Goal: Task Accomplishment & Management: Manage account settings

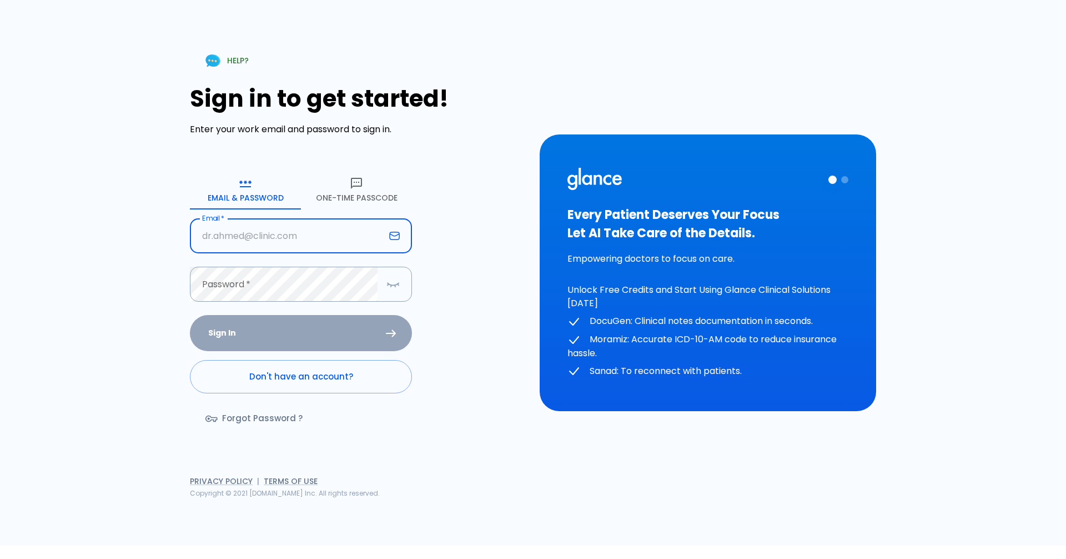
click at [269, 239] on input "text" at bounding box center [287, 235] width 195 height 35
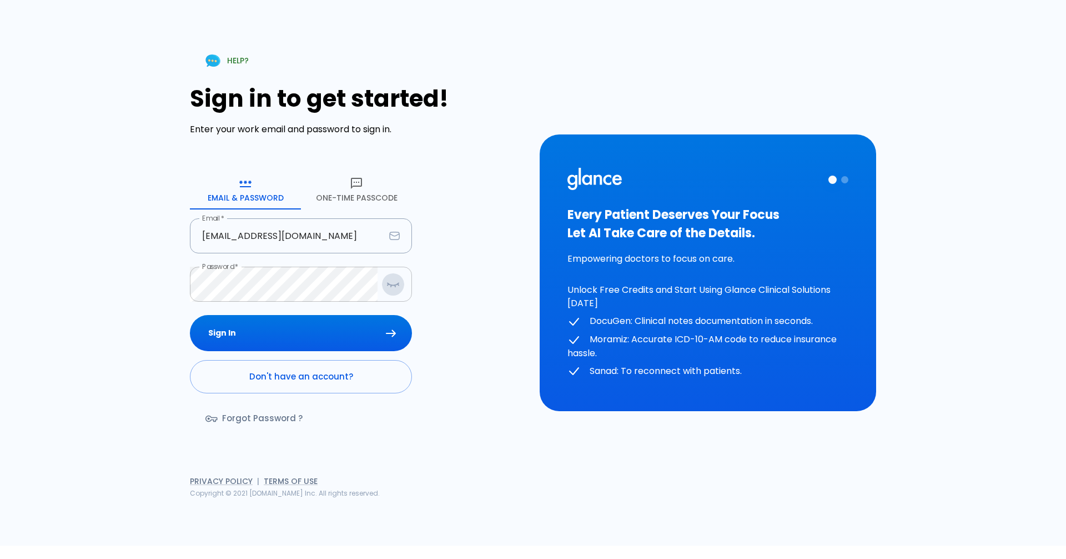
click at [389, 286] on icon "button" at bounding box center [393, 284] width 13 height 14
click at [367, 327] on button "Sign In" at bounding box center [301, 333] width 222 height 36
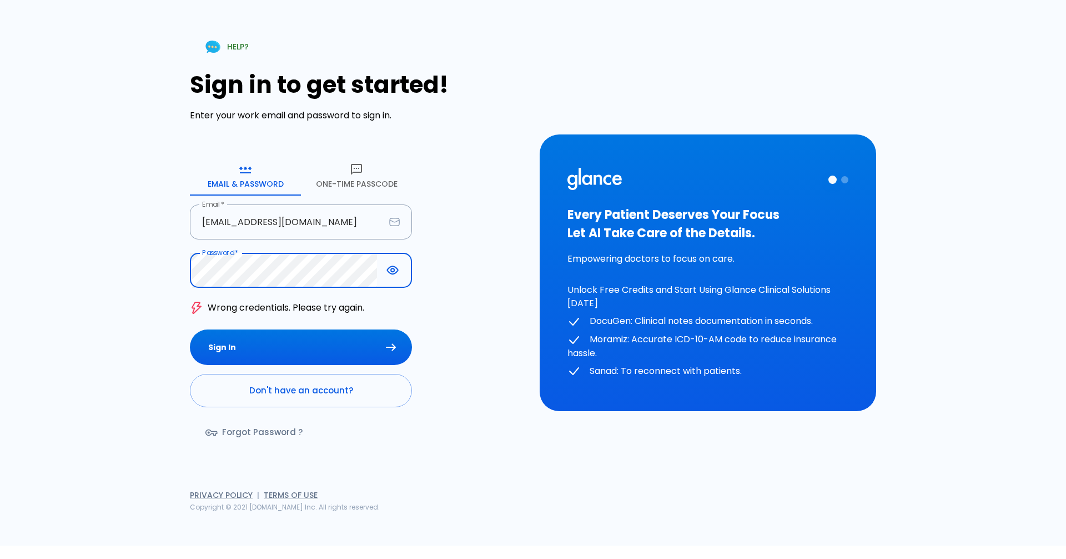
click at [190, 329] on button "Sign In" at bounding box center [301, 347] width 222 height 36
click at [213, 219] on input "[EMAIL_ADDRESS][DOMAIN_NAME]" at bounding box center [287, 221] width 195 height 35
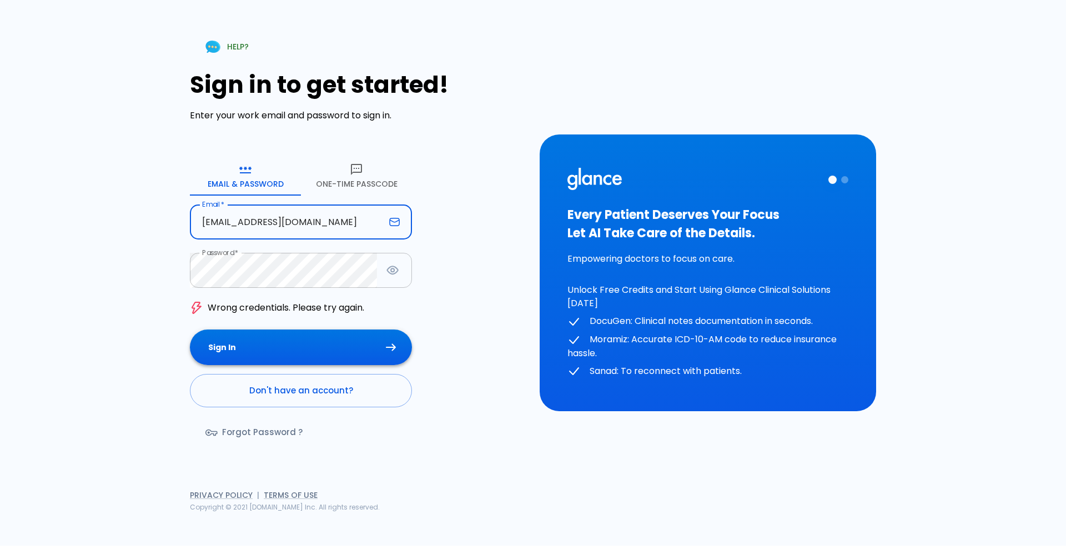
type input "[EMAIL_ADDRESS][DOMAIN_NAME]"
click at [190, 329] on button "Sign In" at bounding box center [301, 347] width 222 height 36
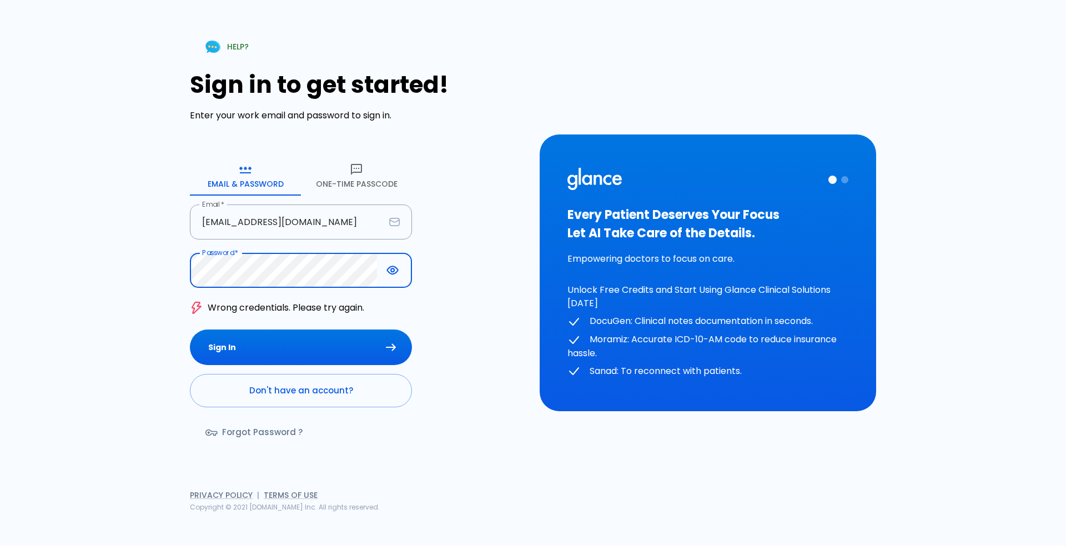
click at [190, 329] on button "Sign In" at bounding box center [301, 347] width 222 height 36
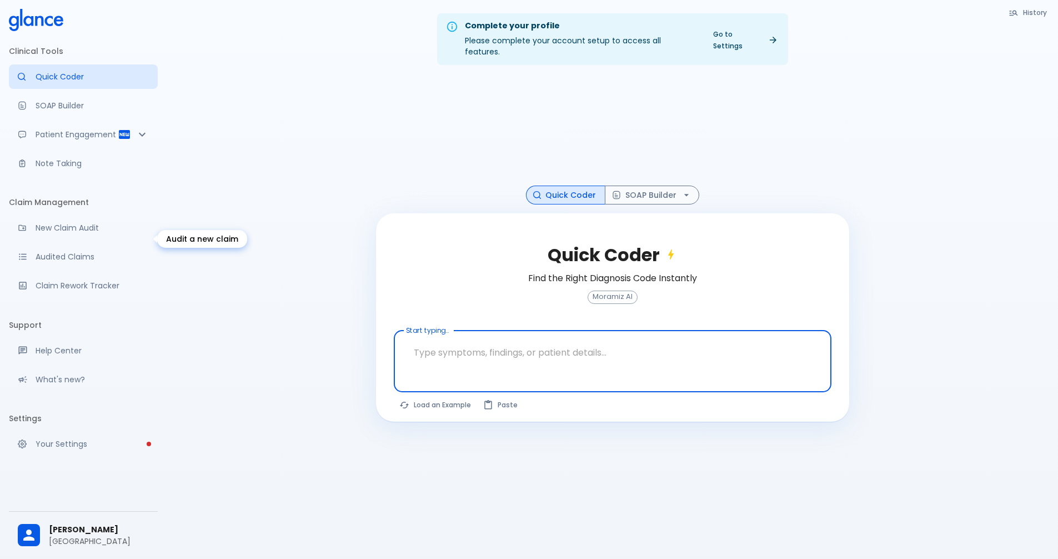
click at [106, 230] on link "New Claim Audit" at bounding box center [83, 228] width 149 height 24
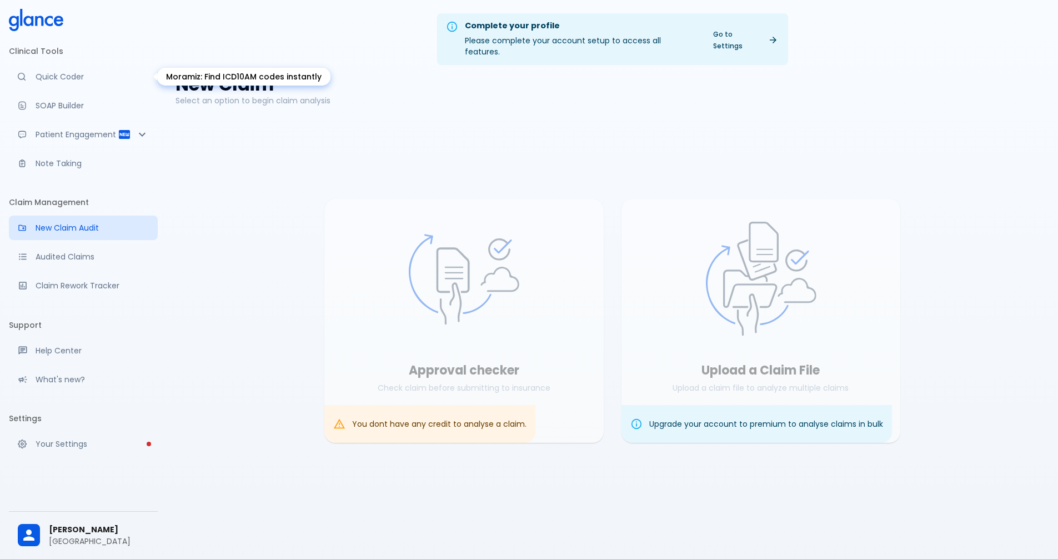
click at [74, 78] on p "Quick Coder" at bounding box center [92, 76] width 113 height 11
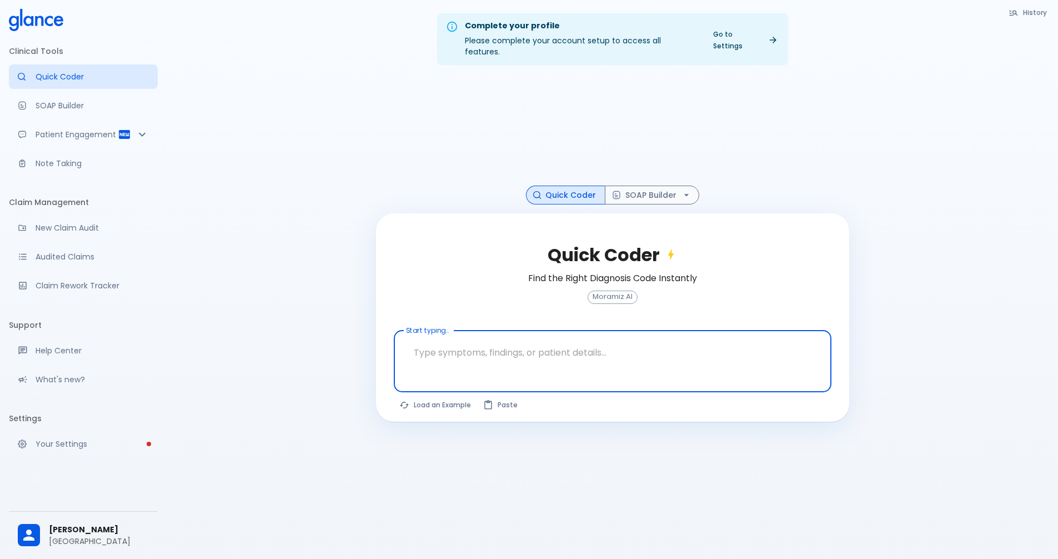
click at [582, 336] on textarea at bounding box center [613, 352] width 422 height 35
click at [582, 358] on textarea at bounding box center [613, 352] width 422 height 35
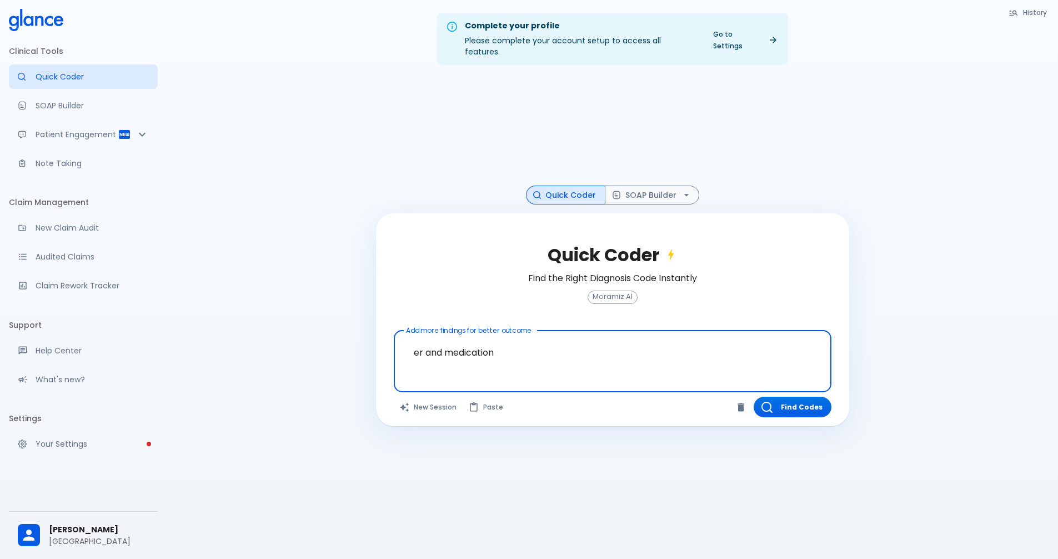
click at [485, 337] on textarea "er and medication" at bounding box center [613, 352] width 422 height 35
paste textarea "[MEDICAL_DATA], productive cough, fever, chest discomfort, body aches, fatigue"
type textarea "[MEDICAL_DATA], productive cough, fever, chest discomfort, body aches, fatigue"
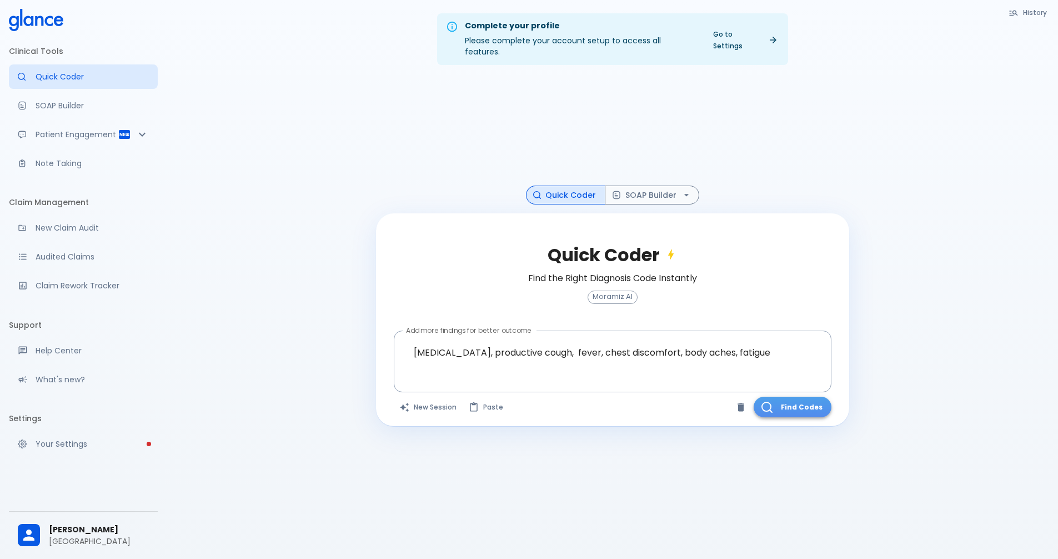
click at [781, 399] on button "Find Codes" at bounding box center [793, 407] width 78 height 21
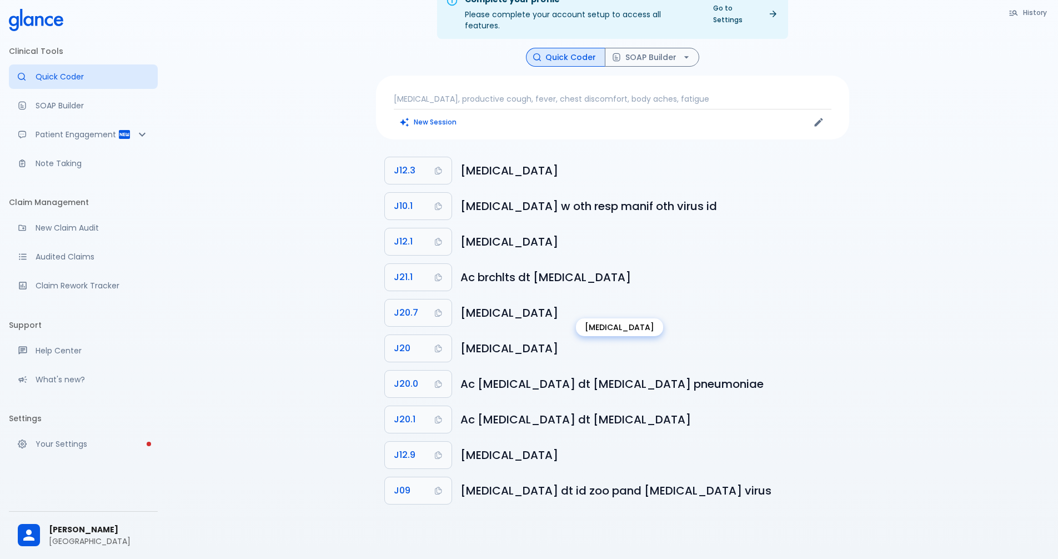
scroll to position [27, 0]
click at [477, 339] on h6 "[MEDICAL_DATA]" at bounding box center [650, 348] width 380 height 18
click at [500, 339] on h6 "[MEDICAL_DATA]" at bounding box center [650, 348] width 380 height 18
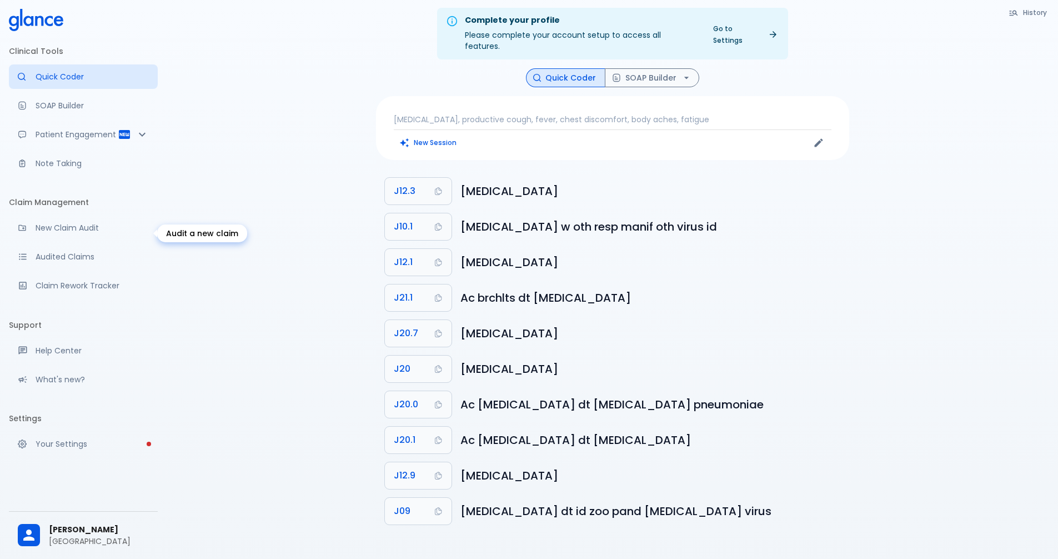
scroll to position [0, 0]
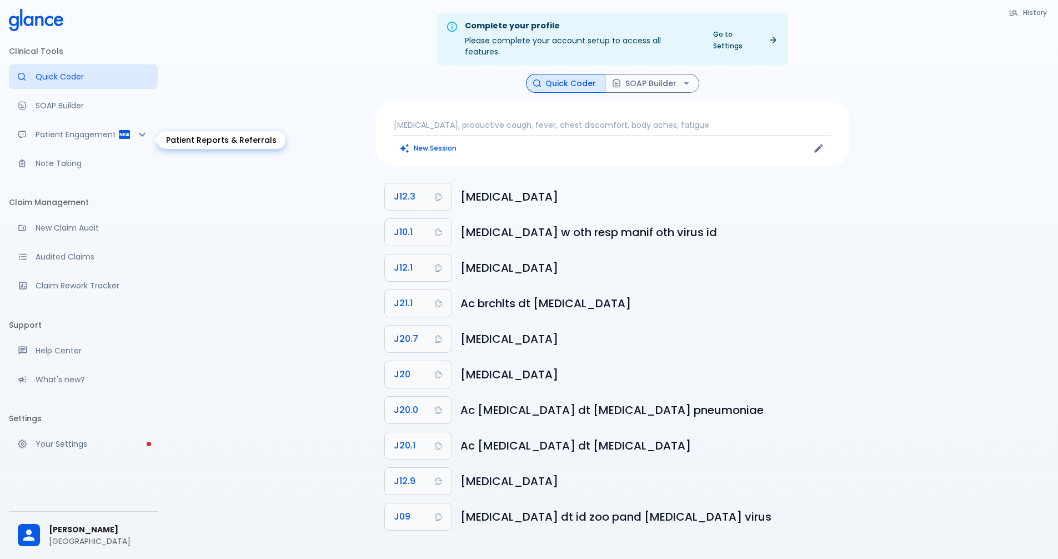
click at [122, 139] on icon "Patient Reports & Referrals" at bounding box center [124, 134] width 11 height 9
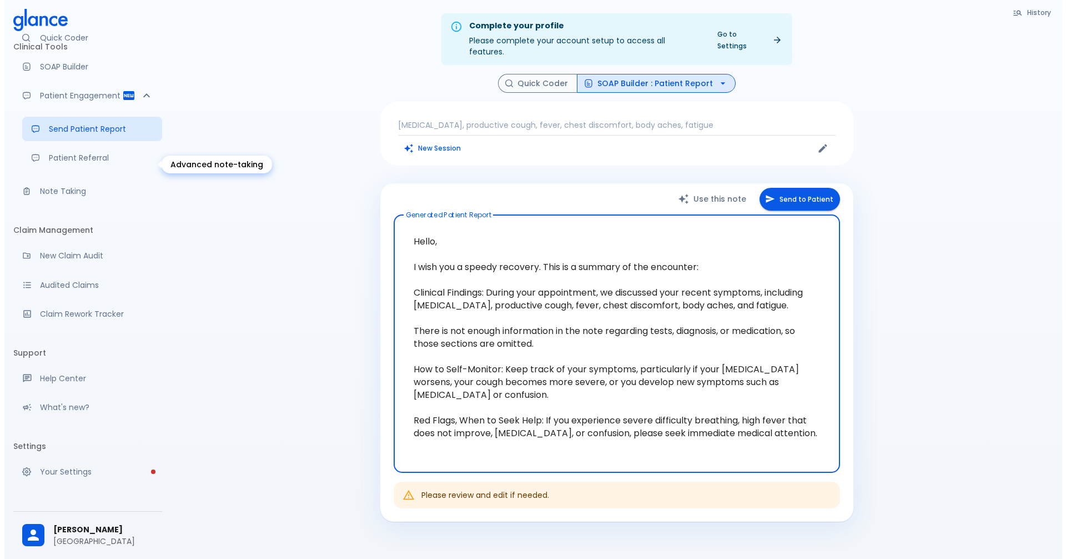
scroll to position [79, 0]
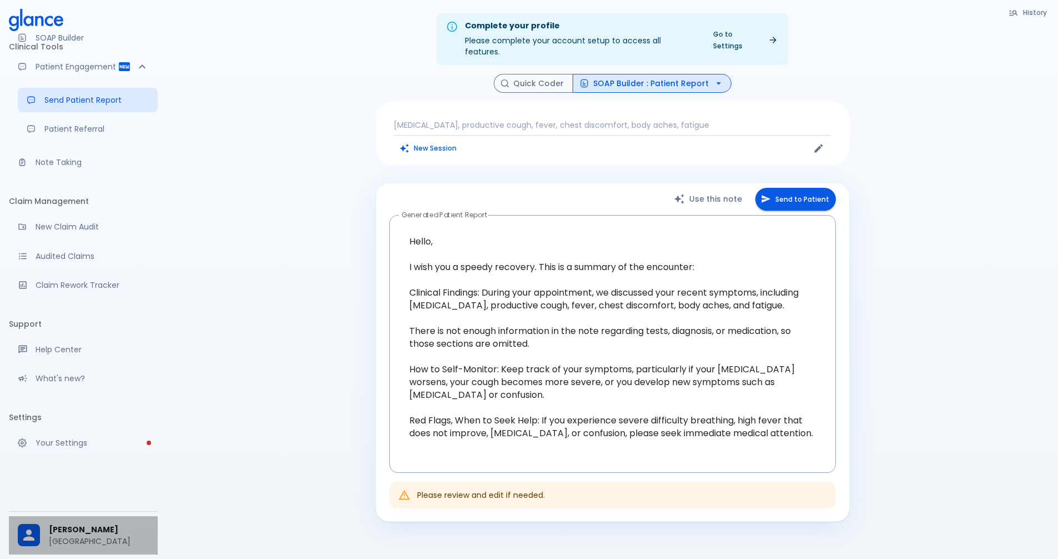
click at [60, 535] on p "[GEOGRAPHIC_DATA]" at bounding box center [99, 540] width 100 height 11
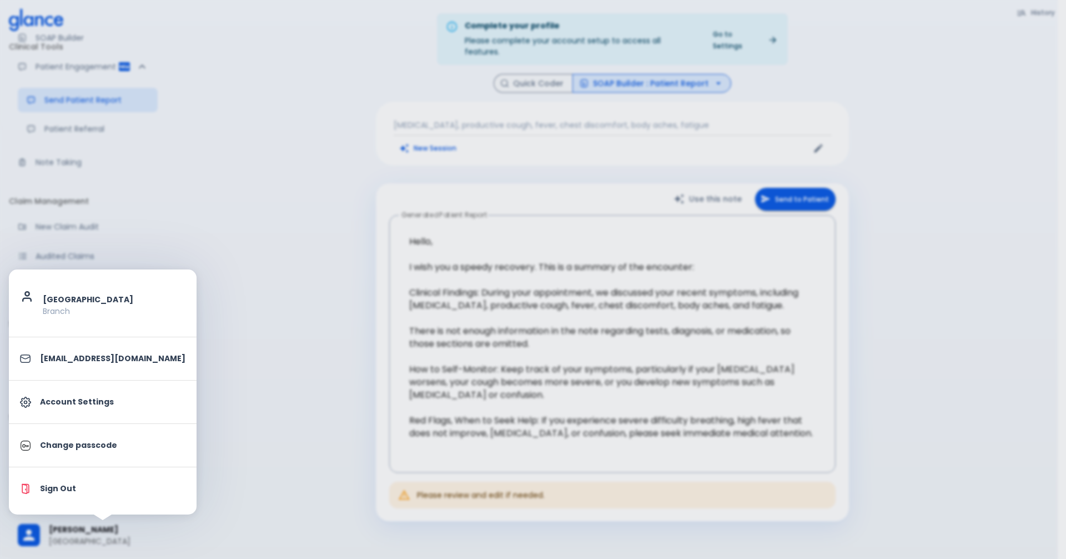
click at [89, 495] on li "Sign Out" at bounding box center [103, 489] width 188 height 34
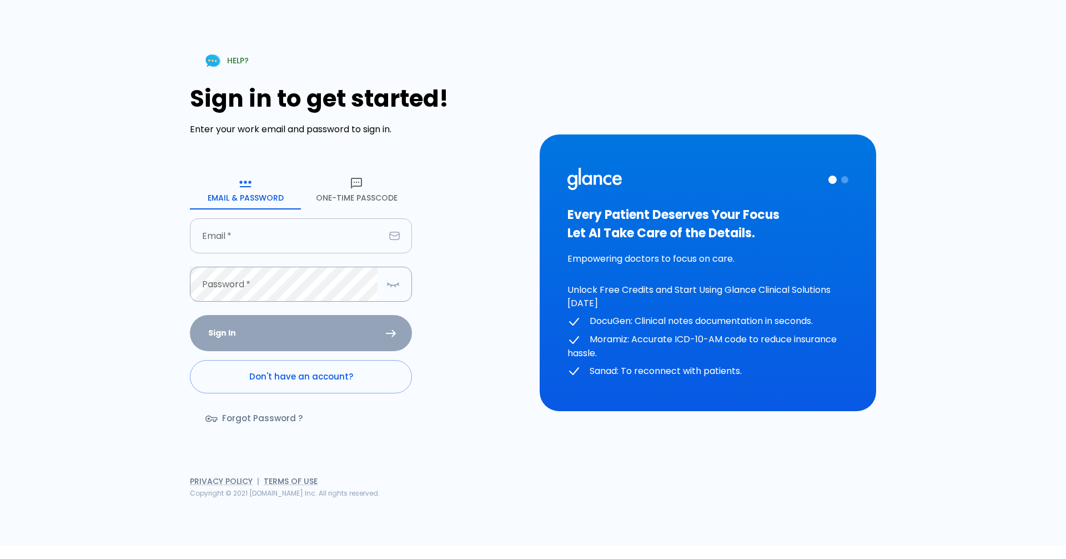
click at [304, 237] on input "text" at bounding box center [287, 235] width 195 height 35
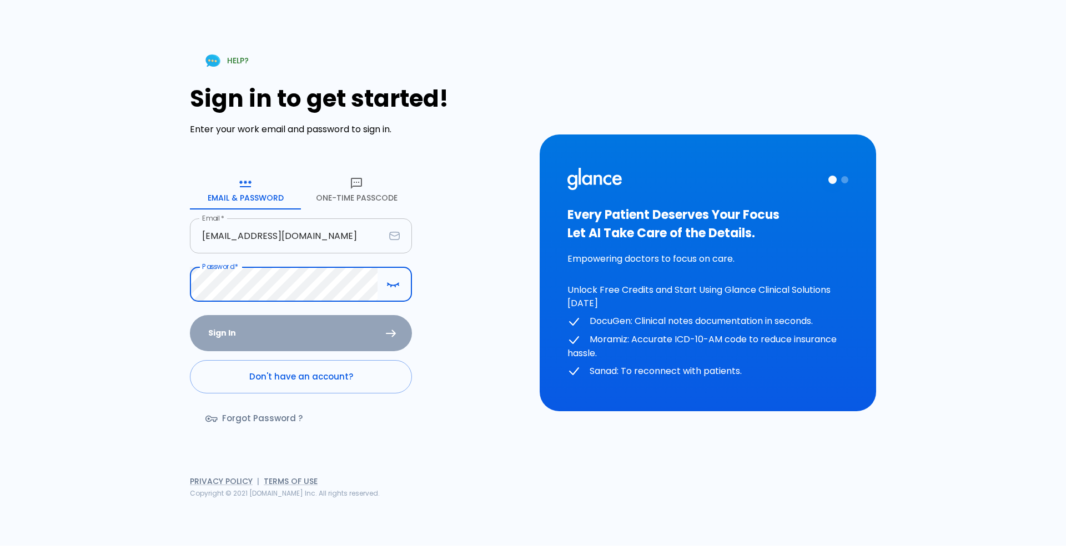
click at [327, 243] on input "[EMAIL_ADDRESS][DOMAIN_NAME]" at bounding box center [287, 235] width 195 height 35
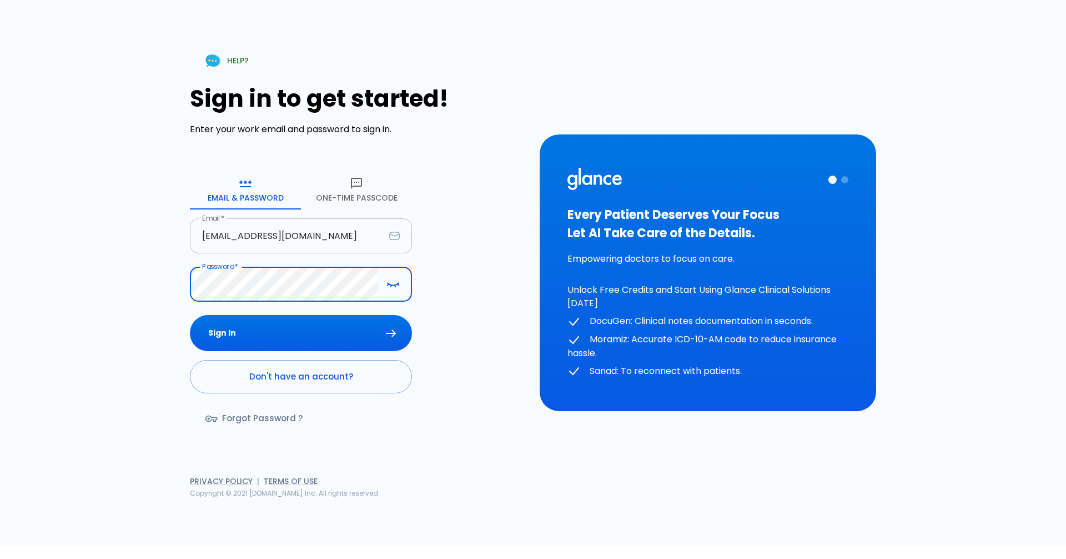
click at [190, 315] on button "Sign In" at bounding box center [301, 333] width 222 height 36
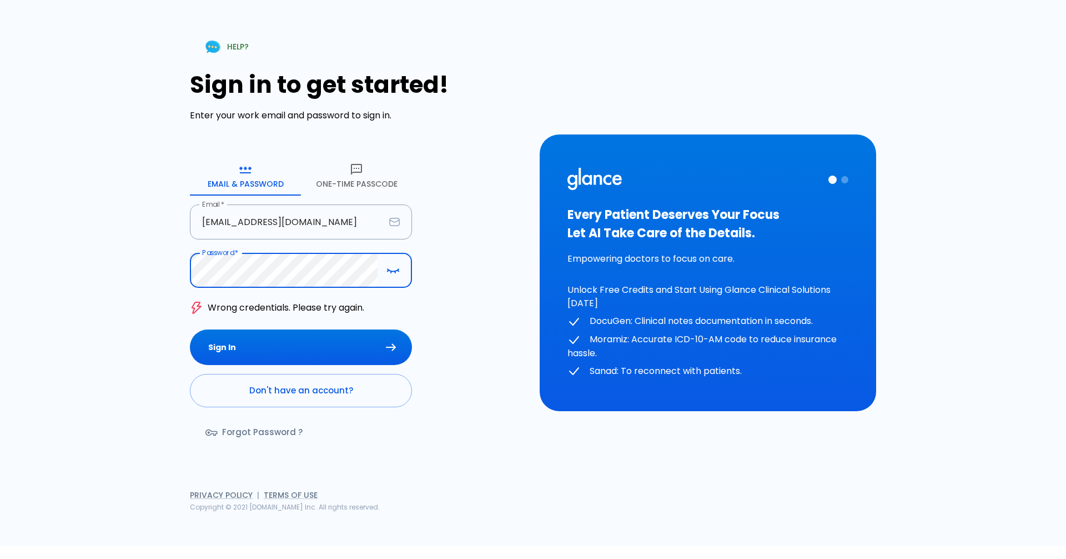
click at [383, 276] on button "button" at bounding box center [393, 270] width 22 height 23
click at [190, 329] on button "Sign In" at bounding box center [301, 347] width 222 height 36
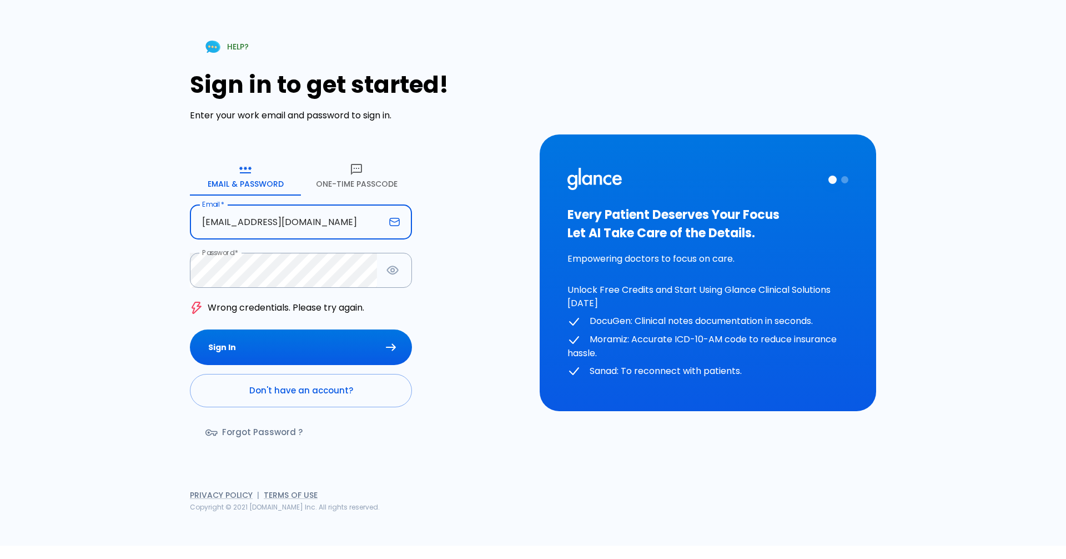
drag, startPoint x: 258, startPoint y: 222, endPoint x: 164, endPoint y: 208, distance: 94.3
click at [146, 218] on div "HELP? Sign in to get started! Enter your work email and password to sign in. Em…" at bounding box center [527, 266] width 840 height 559
type input "[EMAIL_ADDRESS][DOMAIN_NAME]"
click at [190, 329] on button "Sign In" at bounding box center [301, 347] width 222 height 36
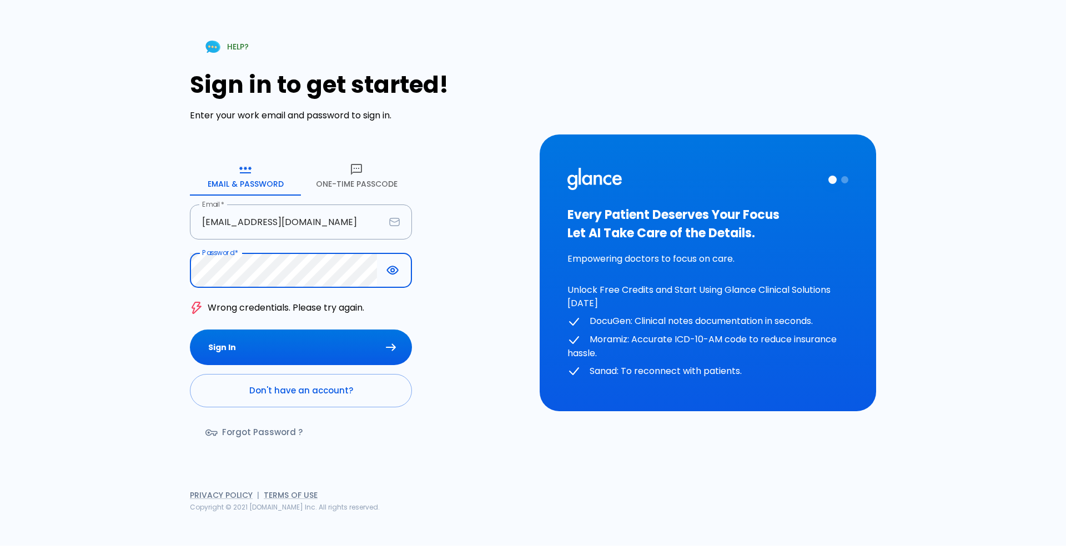
click at [190, 329] on button "Sign In" at bounding box center [301, 347] width 222 height 36
click at [128, 292] on div "HELP? Sign in to get started! Enter your work email and password to sign in. Em…" at bounding box center [527, 266] width 840 height 559
click at [190, 329] on button "Sign In" at bounding box center [301, 347] width 222 height 36
click at [0, 278] on div "HELP? Sign in to get started! Enter your work email and password to sign in. Em…" at bounding box center [533, 272] width 1066 height 545
click at [190, 329] on button "Sign In" at bounding box center [301, 347] width 222 height 36
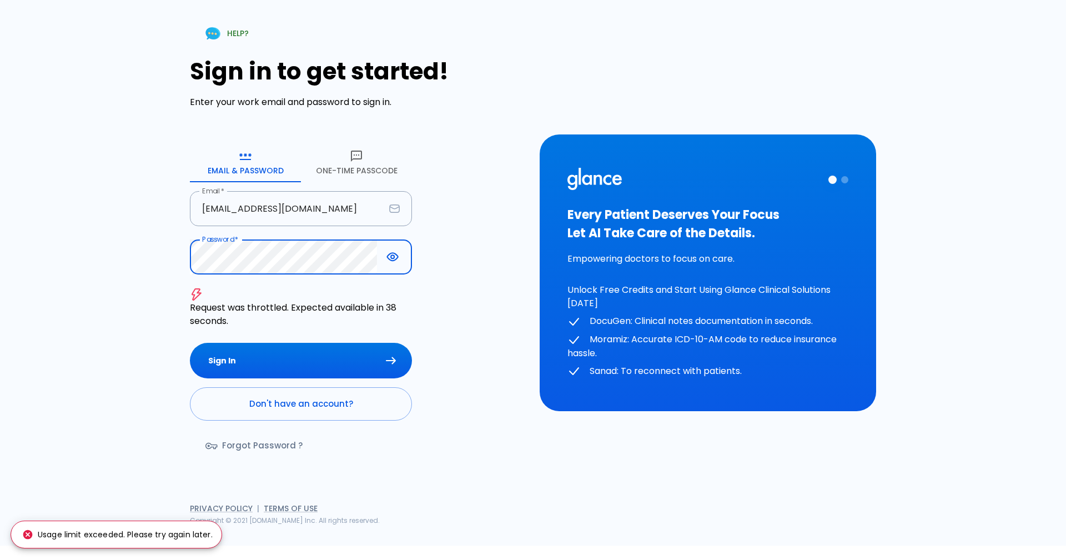
click at [267, 446] on link "Forgot Password ?" at bounding box center [255, 445] width 131 height 32
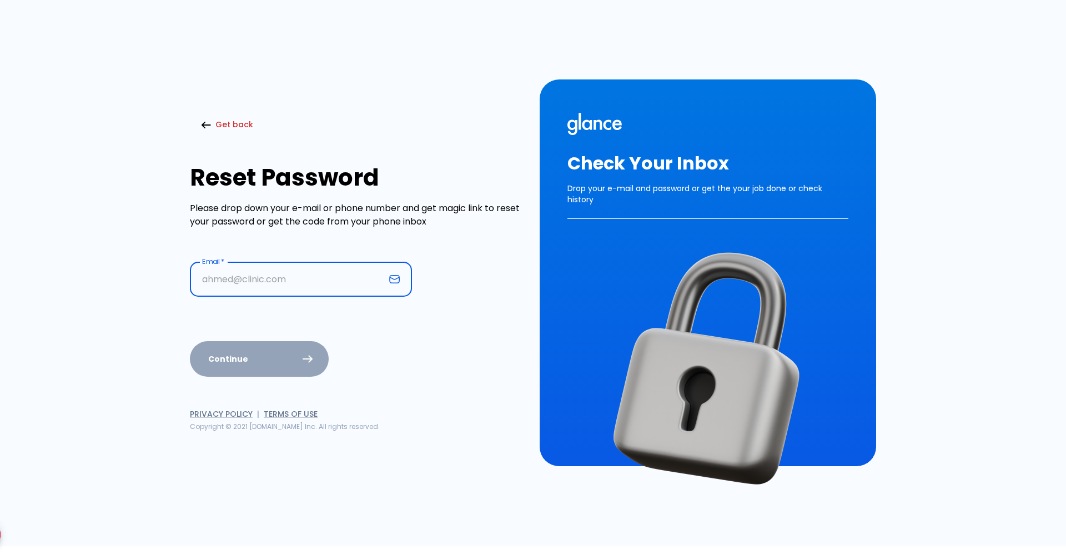
click at [329, 270] on input "text" at bounding box center [287, 279] width 195 height 35
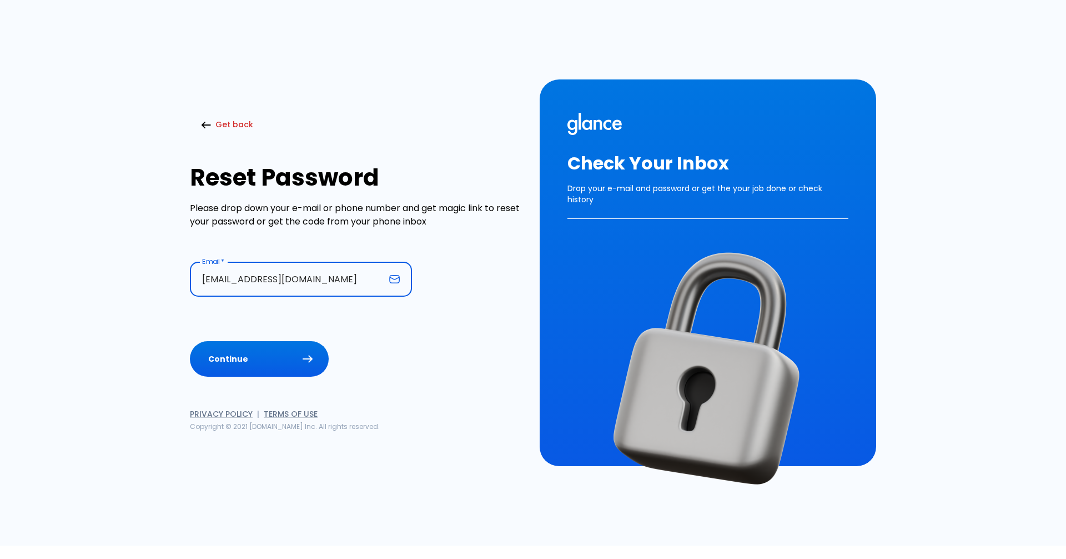
type input "[EMAIL_ADDRESS][DOMAIN_NAME]"
click at [287, 362] on button "Continue" at bounding box center [259, 359] width 139 height 36
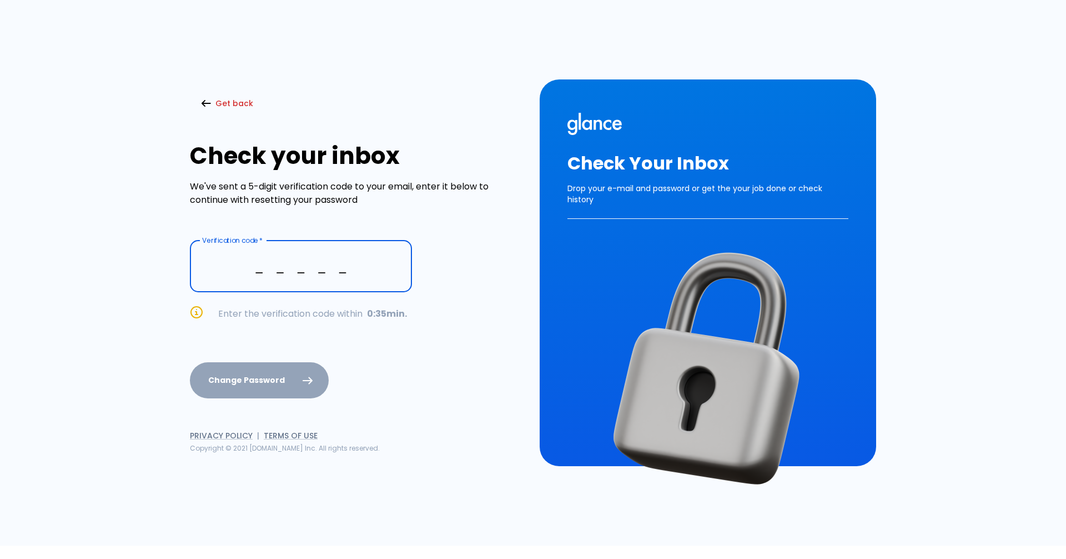
type input "_ _ _ _ _"
click at [378, 310] on link "Get new code" at bounding box center [363, 313] width 62 height 13
click at [208, 113] on button "Get back" at bounding box center [228, 103] width 77 height 23
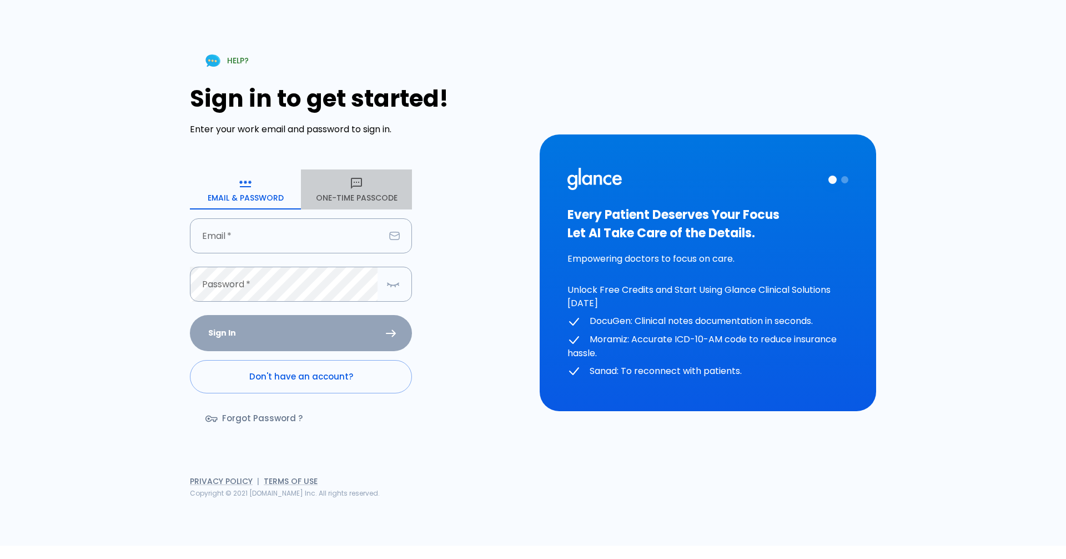
click at [367, 201] on button "One-Time Passcode" at bounding box center [356, 189] width 111 height 40
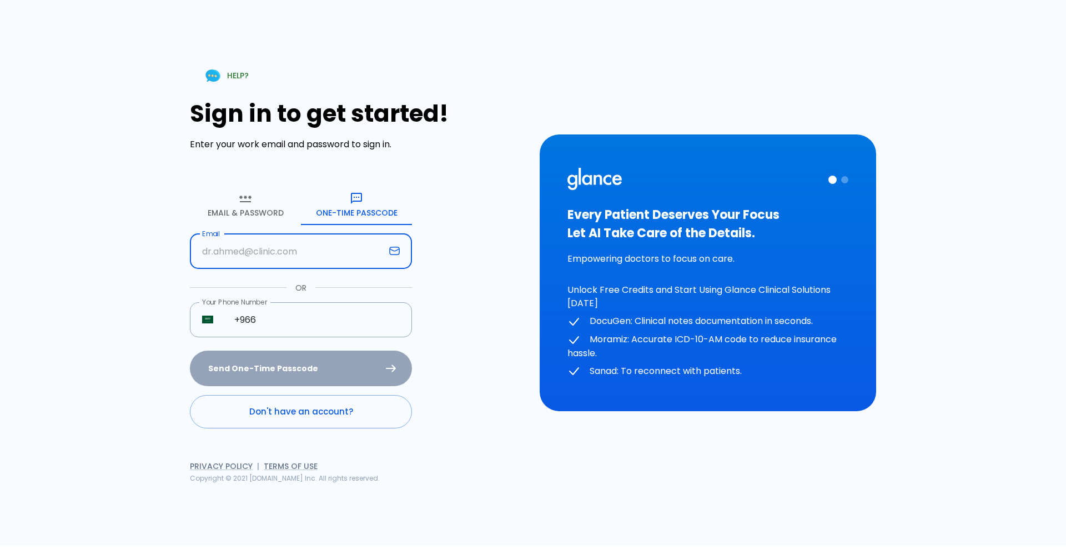
click at [345, 252] on input "text" at bounding box center [287, 251] width 195 height 35
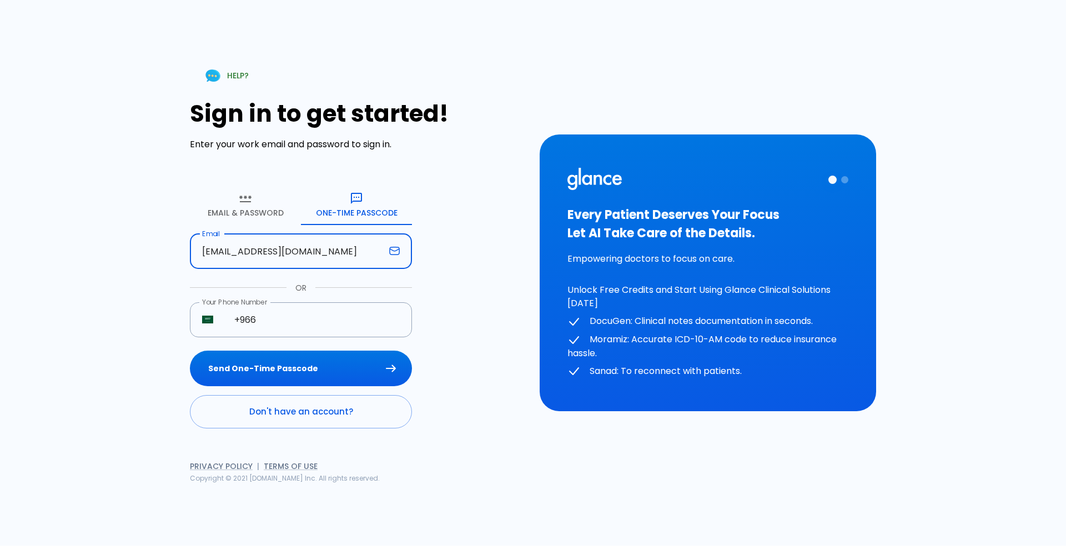
type input "[EMAIL_ADDRESS][DOMAIN_NAME]"
click at [337, 339] on div "Your Phone Number ​ SA +966 Your Phone Number" at bounding box center [301, 326] width 222 height 48
click at [342, 325] on input "+966" at bounding box center [317, 319] width 190 height 35
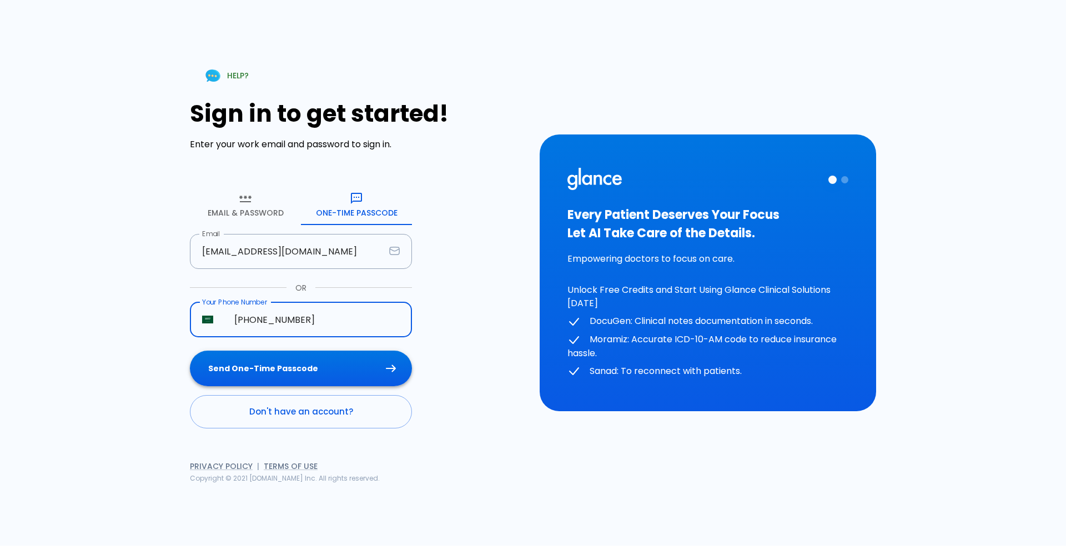
type input "[PHONE_NUMBER]"
click at [344, 360] on button "Send One-Time Passcode" at bounding box center [301, 368] width 222 height 36
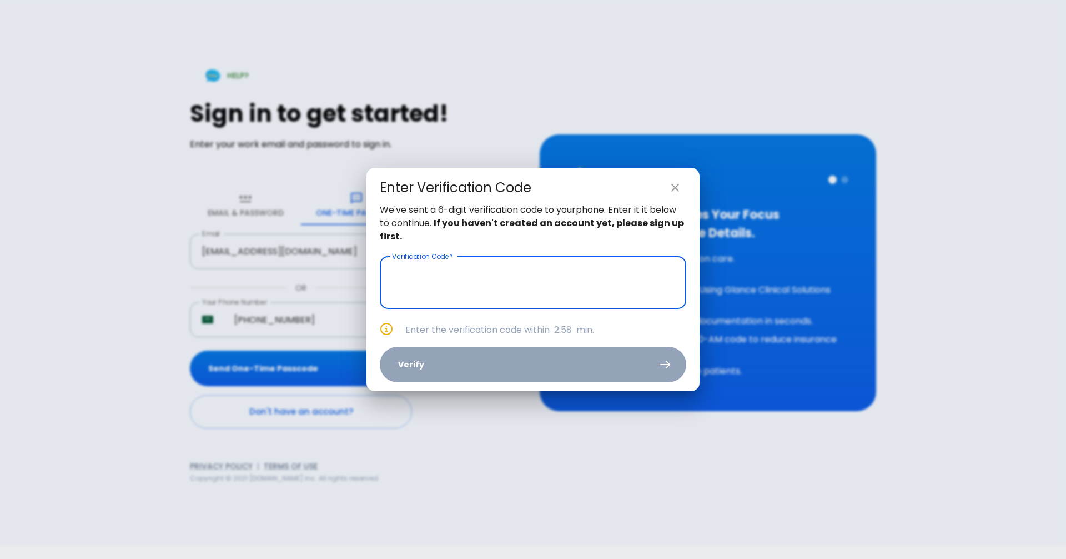
click at [451, 279] on input "text" at bounding box center [533, 283] width 307 height 52
type input "_ _ _ _ _ _"
click at [676, 185] on icon "close" at bounding box center [675, 187] width 13 height 13
